Goal: Transaction & Acquisition: Purchase product/service

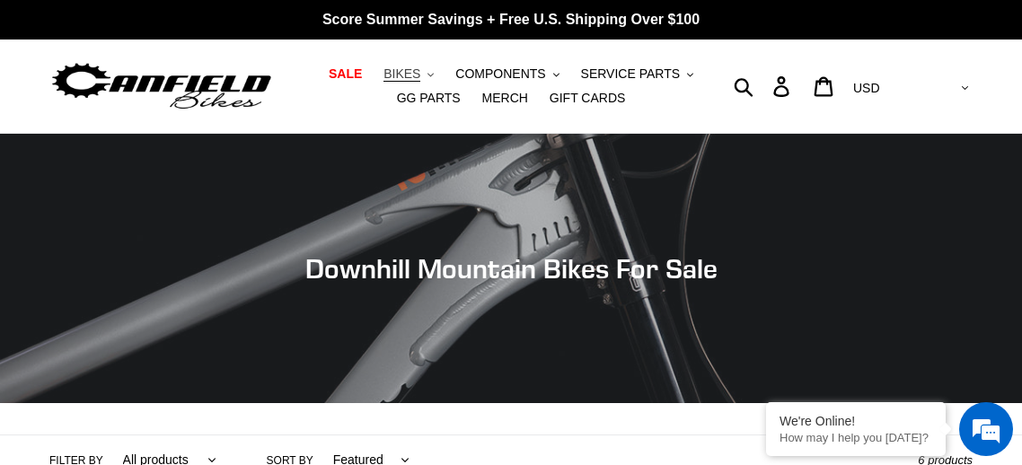
click at [383, 71] on span "BIKES" at bounding box center [401, 73] width 37 height 15
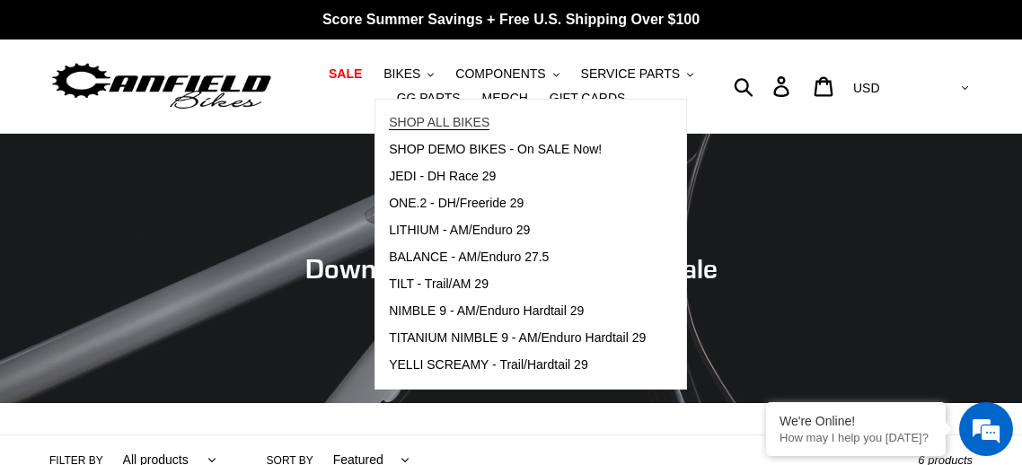
click at [398, 124] on span "SHOP ALL BIKES" at bounding box center [439, 122] width 101 height 15
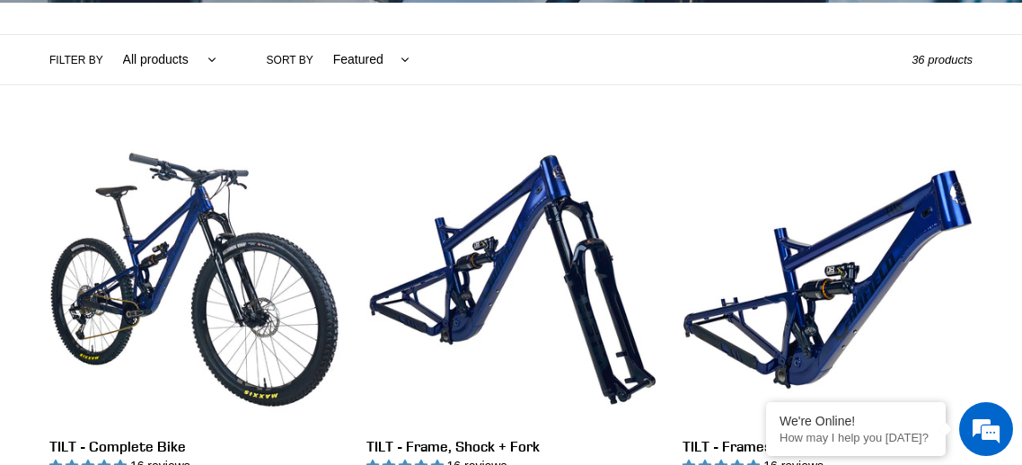
click at [199, 52] on select "All products 275 29er balance BFCM23 BFCM24 CBF DEMO BIKE Downhill Enduro Full …" at bounding box center [165, 59] width 117 height 49
select select "/collections/bikes/full-suspension"
click at [107, 35] on select "All products 275 29er balance BFCM23 BFCM24 CBF DEMO BIKE Downhill Enduro Full …" at bounding box center [165, 59] width 117 height 49
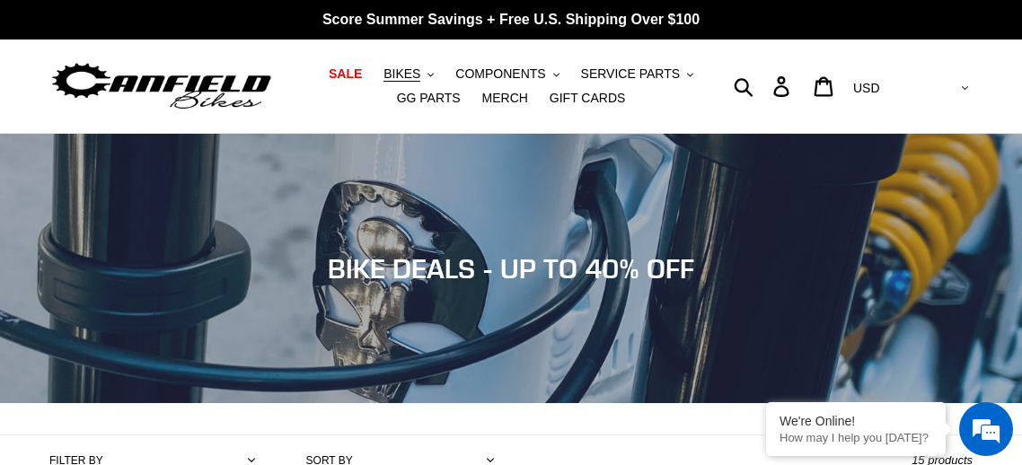
click at [425, 435] on select "Featured Best selling Alphabetically, A-Z Alphabetically, Z-A Price, low to hig…" at bounding box center [428, 459] width 145 height 49
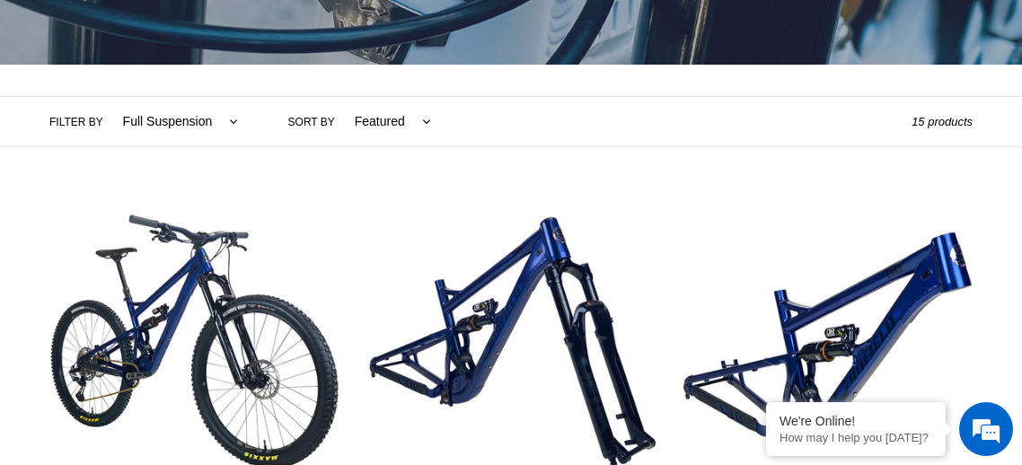
select select "price-descending"
click at [338, 97] on select "Featured Best selling Alphabetically, A-Z Alphabetically, Z-A Price, low to hig…" at bounding box center [388, 121] width 100 height 49
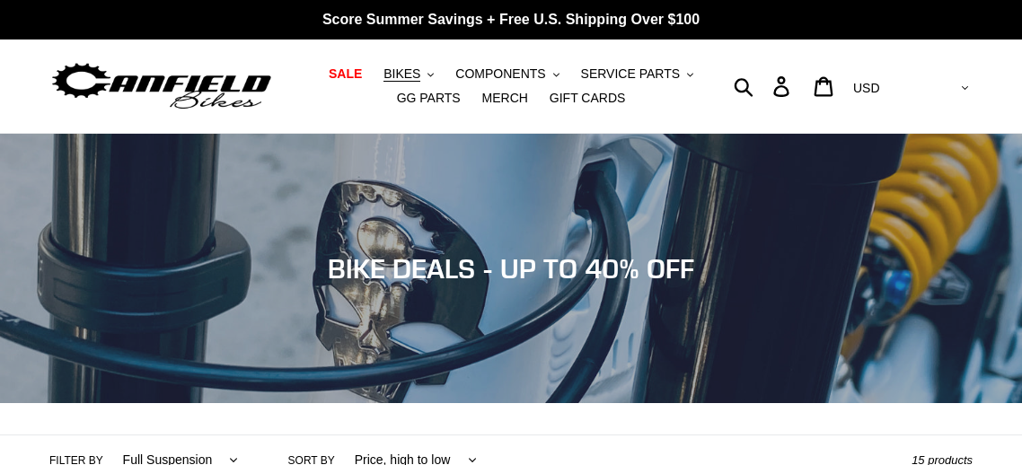
scroll to position [354, 0]
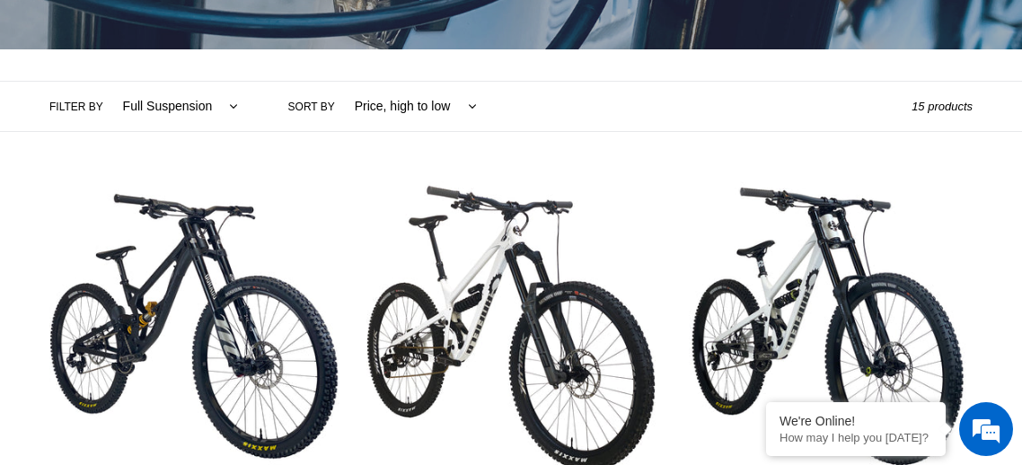
click at [414, 96] on select "Featured Best selling Alphabetically, A-Z Alphabetically, Z-A Price, low to hig…" at bounding box center [410, 106] width 145 height 49
select select "price-ascending"
click at [338, 82] on select "Featured Best selling Alphabetically, A-Z Alphabetically, Z-A Price, low to hig…" at bounding box center [410, 106] width 145 height 49
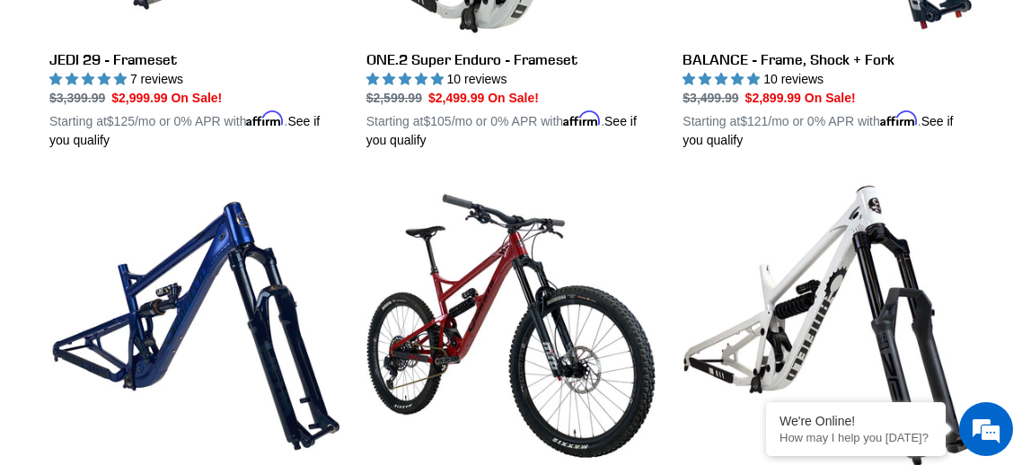
scroll to position [1218, 0]
